Goal: Find specific page/section: Find specific page/section

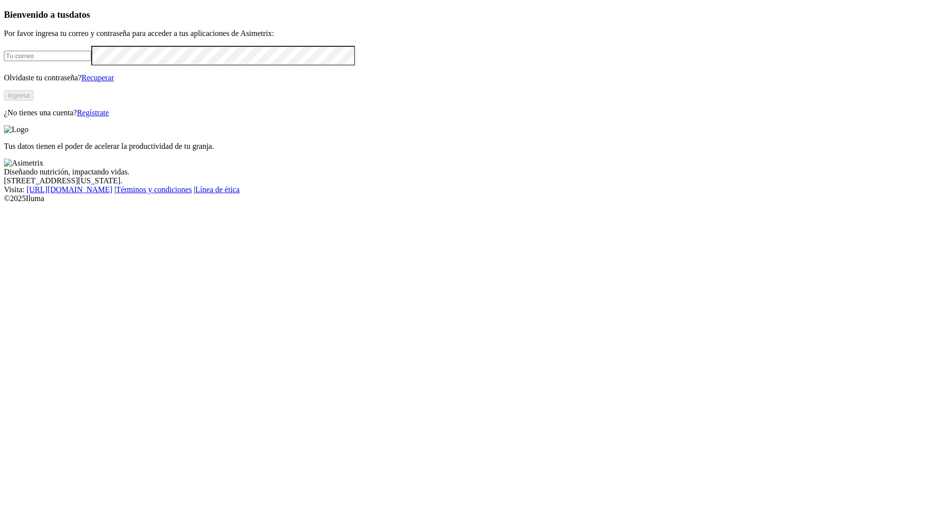
type input "[PERSON_NAME][EMAIL_ADDRESS][PERSON_NAME][DOMAIN_NAME]"
click at [34, 101] on button "Ingresa" at bounding box center [19, 95] width 30 height 10
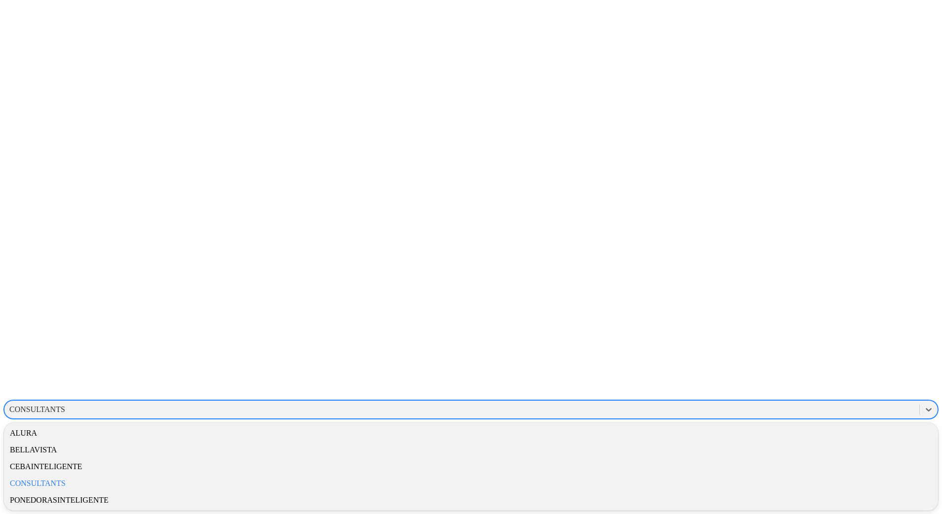
click at [65, 405] on div "CONSULTANTS" at bounding box center [37, 409] width 56 height 9
click at [826, 425] on div "ALURA" at bounding box center [471, 433] width 934 height 17
